Goal: Transaction & Acquisition: Purchase product/service

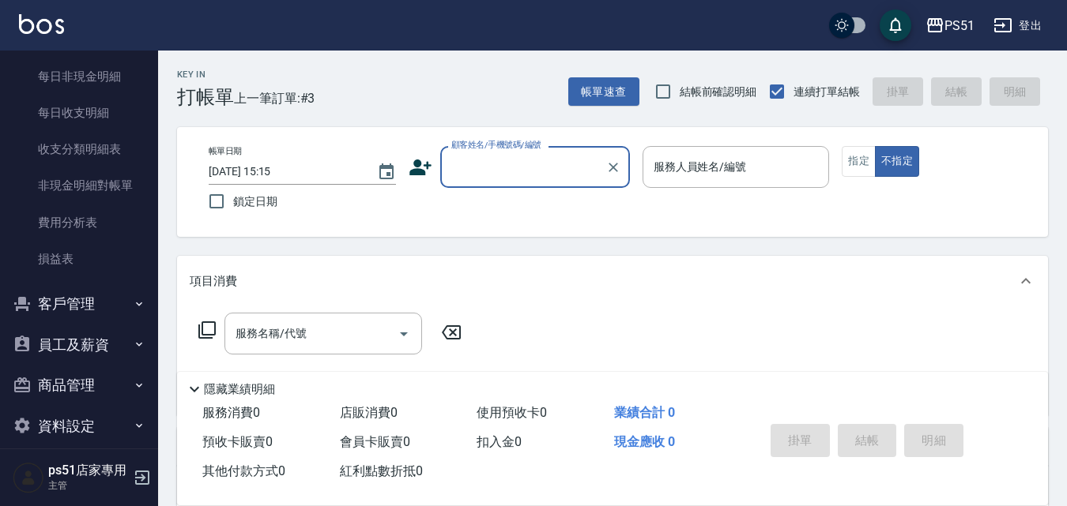
scroll to position [1326, 0]
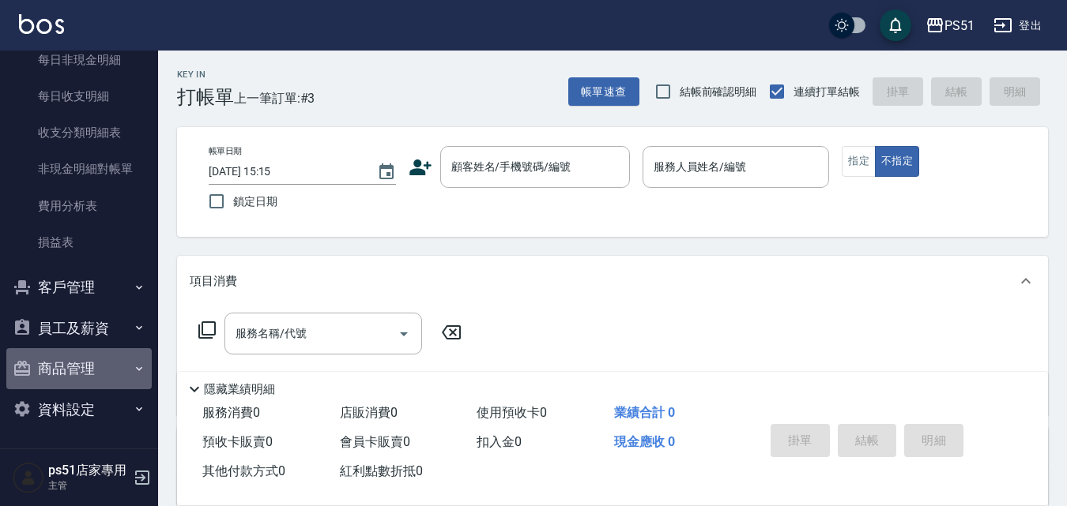
click at [80, 369] on button "商品管理" at bounding box center [78, 368] width 145 height 41
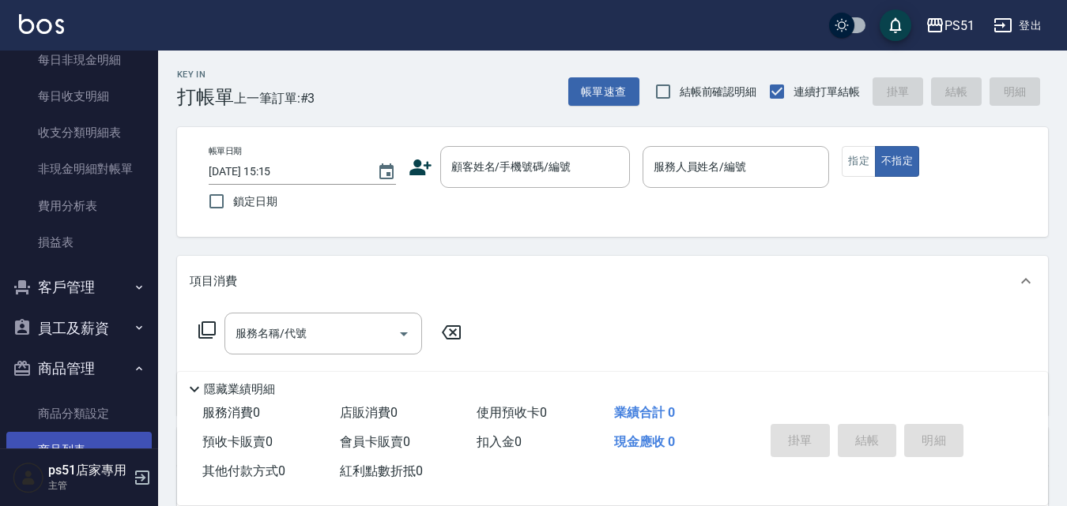
click at [88, 436] on link "商品列表" at bounding box center [78, 450] width 145 height 36
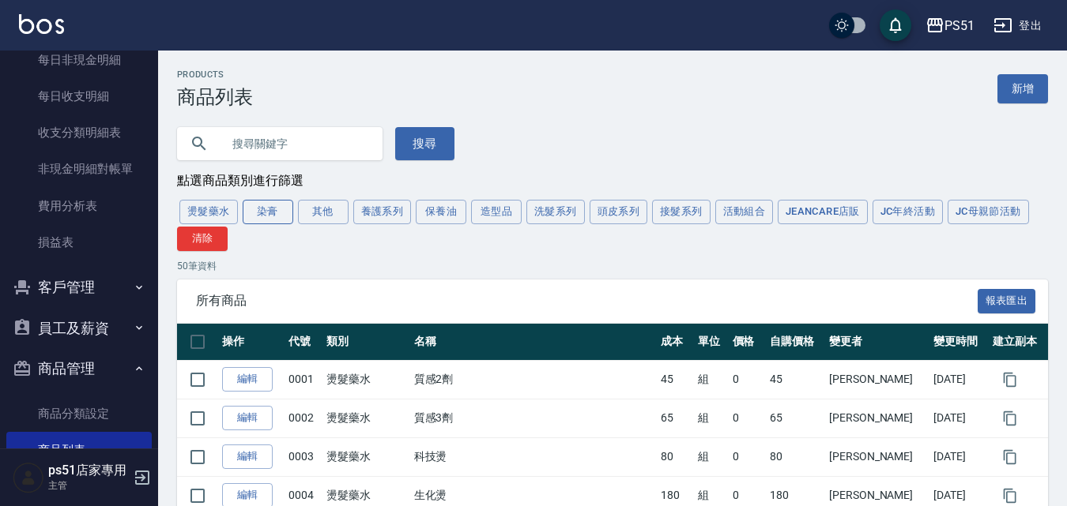
click at [278, 214] on button "染膏" at bounding box center [268, 212] width 51 height 24
click at [278, 214] on div "燙髮藥水 染膏 其他 養護系列 保養油 造型品 洗髮系列 頭皮系列 接髮系列 活動組合 JeanCare店販 JC年終活動 JC母親節活動 清除" at bounding box center [612, 225] width 871 height 54
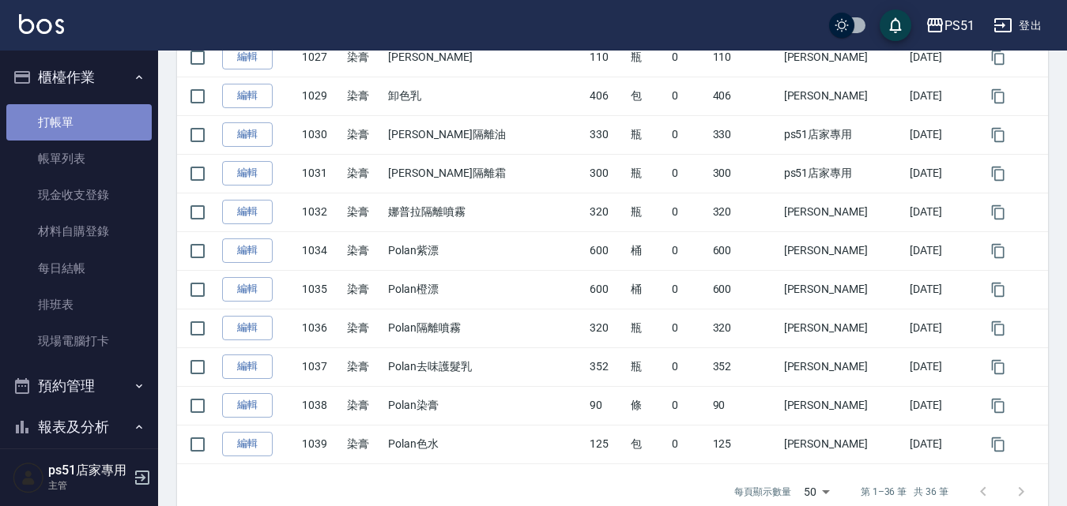
click at [81, 105] on link "打帳單" at bounding box center [78, 122] width 145 height 36
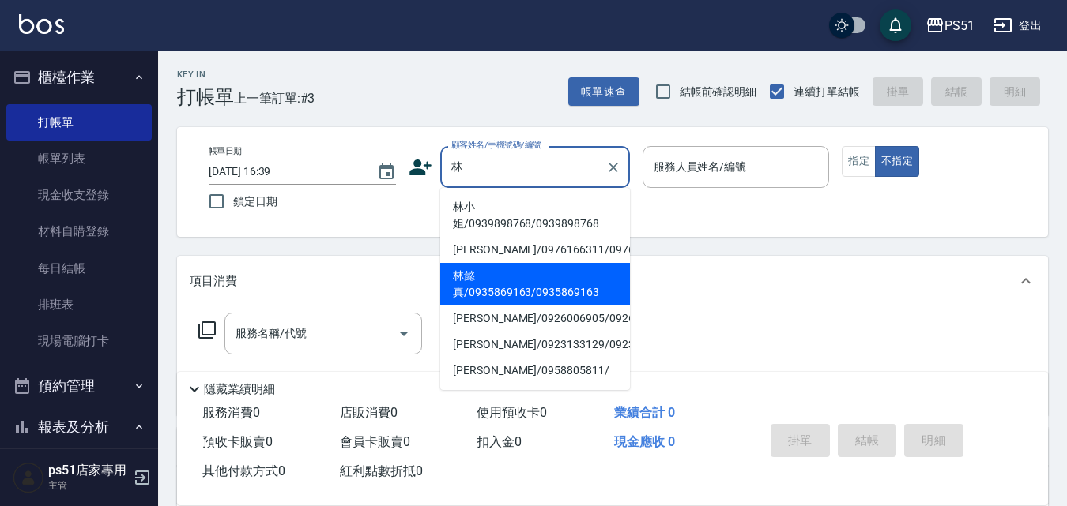
click at [496, 292] on li "林懿真/0935869163/0935869163" at bounding box center [535, 284] width 190 height 43
type input "林懿真/0935869163/0935869163"
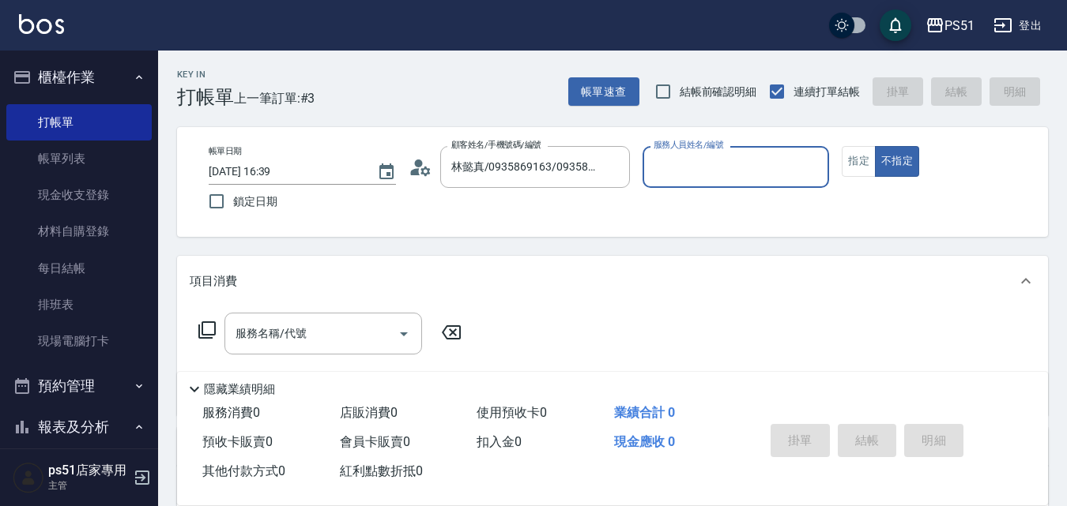
click at [761, 173] on input "服務人員姓名/編號" at bounding box center [735, 167] width 173 height 28
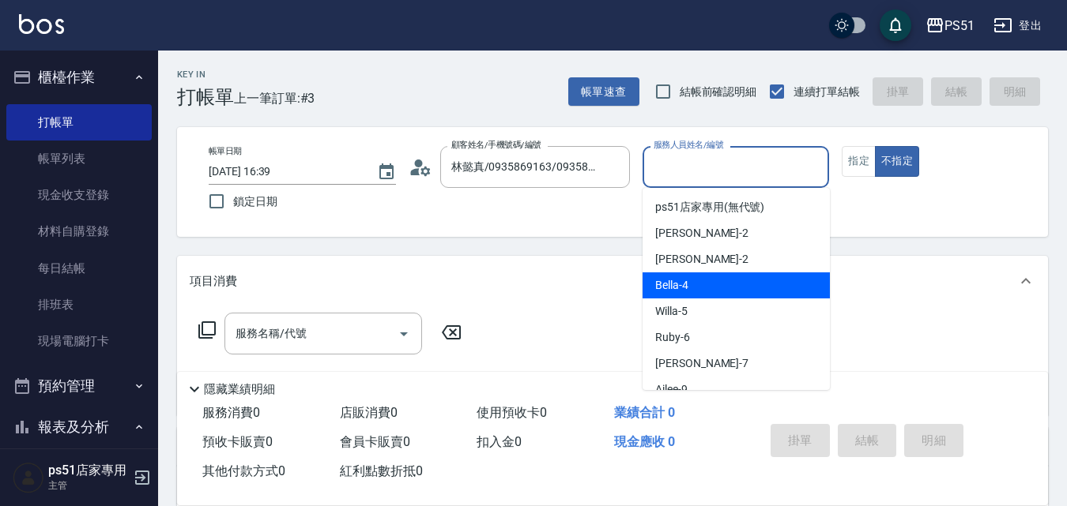
click at [727, 284] on div "Bella -4" at bounding box center [735, 286] width 187 height 26
type input "Bella-4"
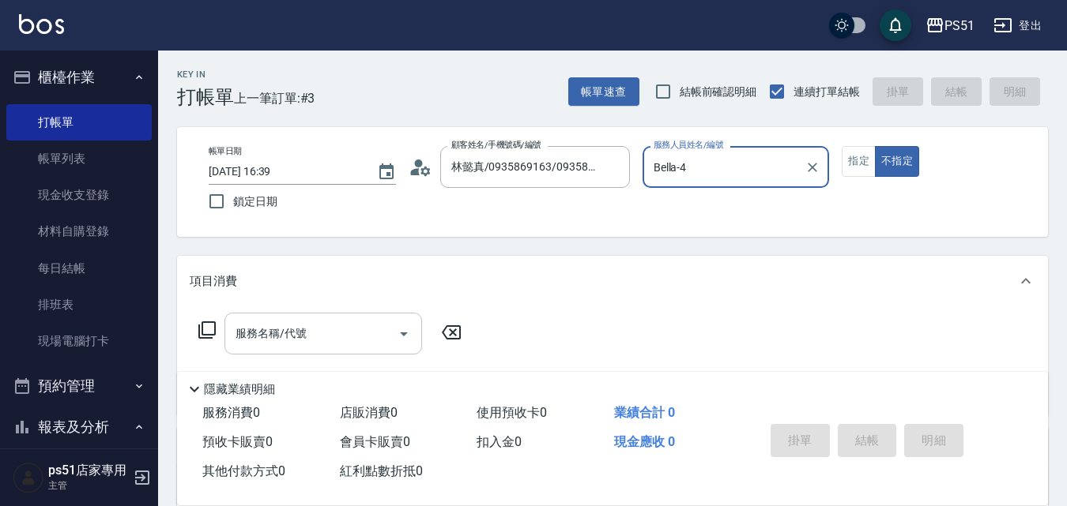
click at [295, 345] on input "服務名稱/代號" at bounding box center [311, 334] width 160 height 28
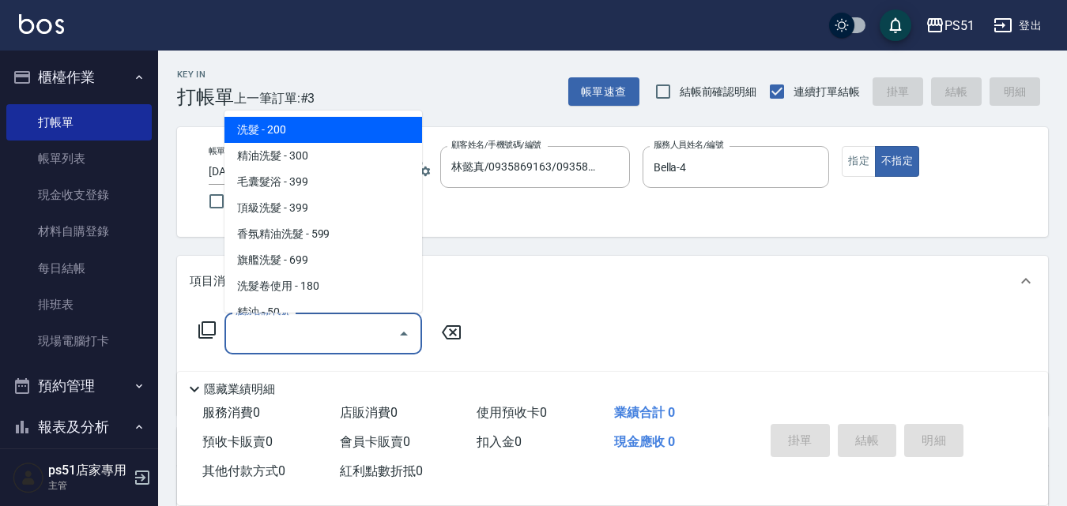
click at [382, 134] on span "洗髮 - 200" at bounding box center [323, 130] width 198 height 26
type input "洗髮(101)"
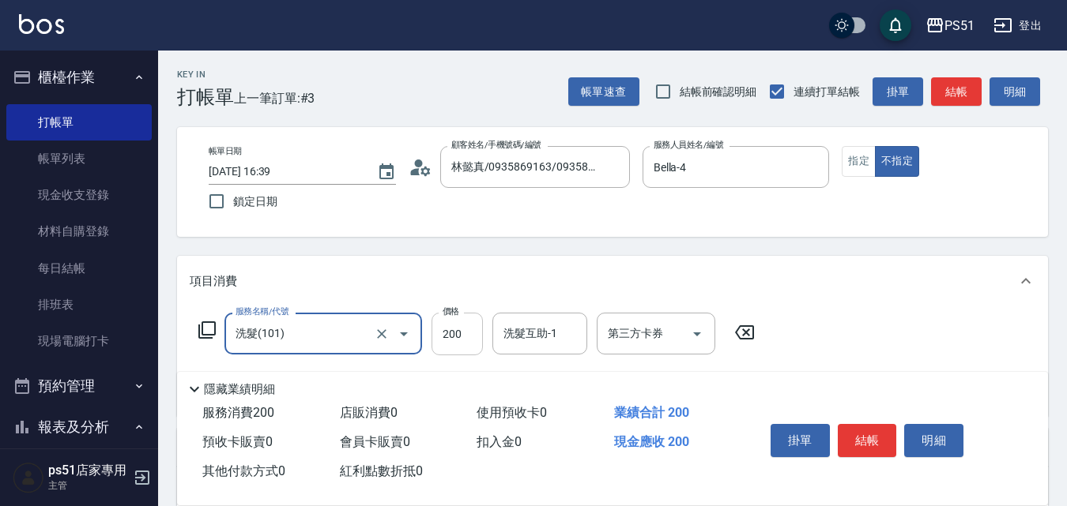
click at [453, 322] on input "200" at bounding box center [456, 334] width 51 height 43
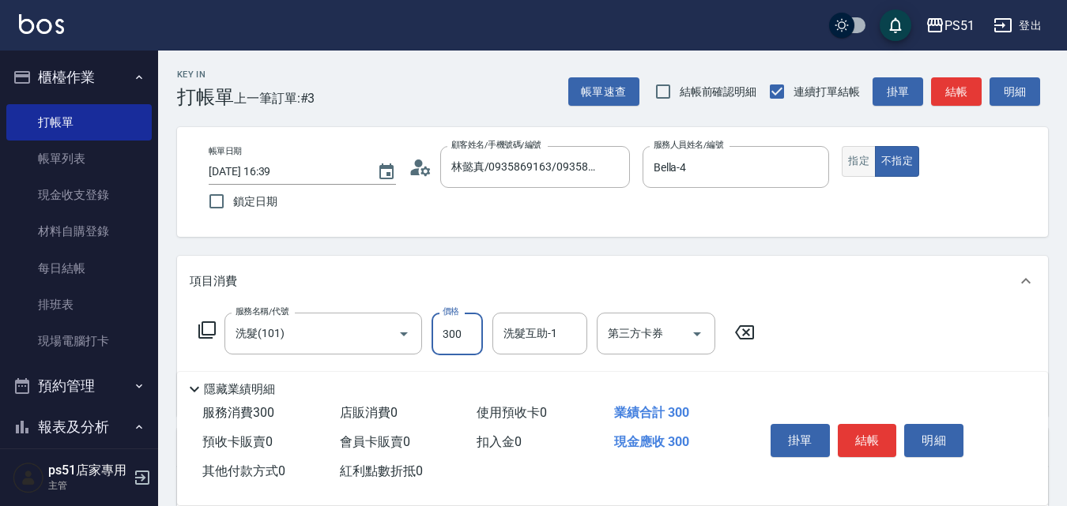
type input "300"
click at [845, 156] on button "指定" at bounding box center [858, 161] width 34 height 31
click at [941, 95] on button "結帳" at bounding box center [956, 91] width 51 height 29
